Goal: Transaction & Acquisition: Purchase product/service

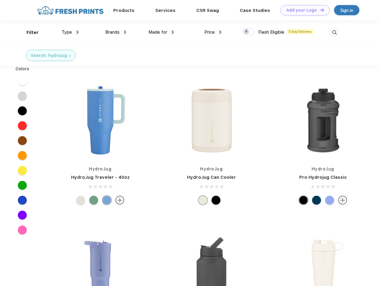
click at [303, 10] on link "Add your Logo Design Tool" at bounding box center [304, 10] width 49 height 10
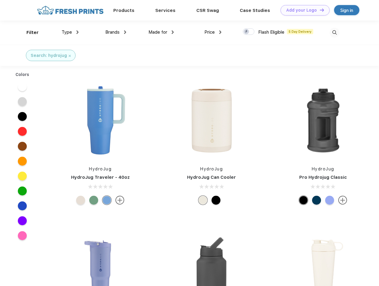
click at [0, 0] on div "Design Tool" at bounding box center [0, 0] width 0 height 0
click at [319, 10] on link "Add your Logo Design Tool" at bounding box center [304, 10] width 49 height 10
click at [29, 32] on div "Filter" at bounding box center [32, 32] width 12 height 7
click at [70, 32] on span "Type" at bounding box center [67, 31] width 10 height 5
click at [116, 32] on span "Brands" at bounding box center [112, 31] width 14 height 5
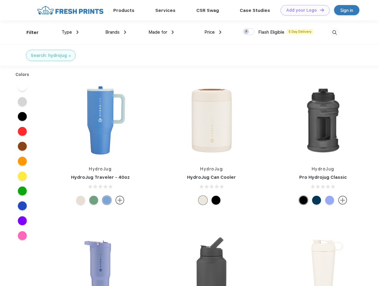
click at [161, 32] on span "Made for" at bounding box center [157, 31] width 19 height 5
click at [213, 32] on span "Price" at bounding box center [209, 31] width 10 height 5
click at [249, 32] on div at bounding box center [249, 31] width 12 height 7
click at [247, 32] on input "checkbox" at bounding box center [245, 30] width 4 height 4
click at [334, 32] on img at bounding box center [335, 33] width 10 height 10
